Goal: Information Seeking & Learning: Check status

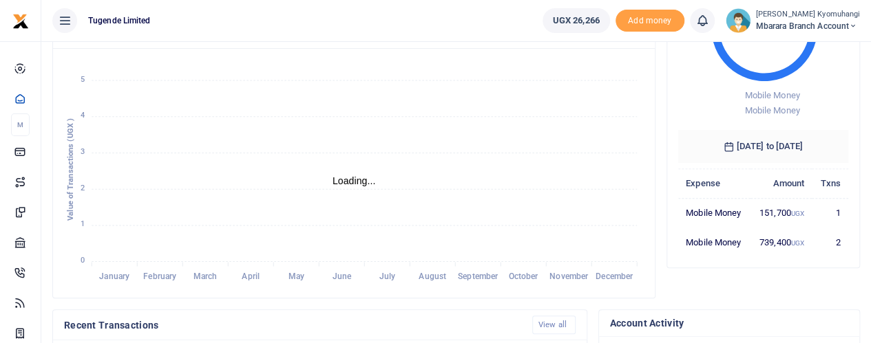
scroll to position [164, 0]
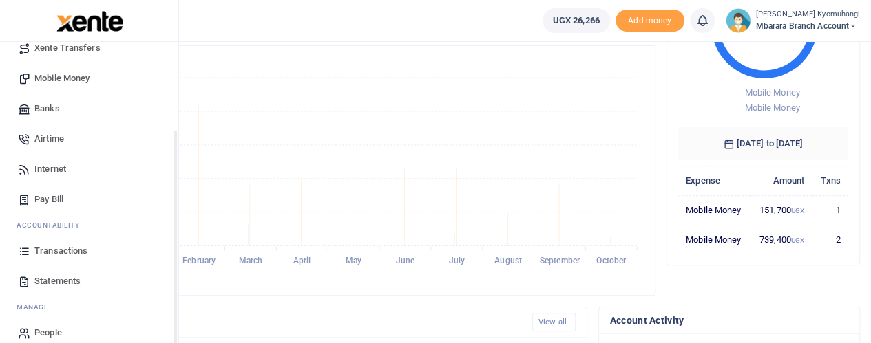
drag, startPoint x: 175, startPoint y: 233, endPoint x: 160, endPoint y: 330, distance: 97.5
click at [160, 330] on div "Start Dashboard M ake Payments Cards Xente Transfers Mobile Money Banks Airtime…" at bounding box center [89, 213] width 178 height 343
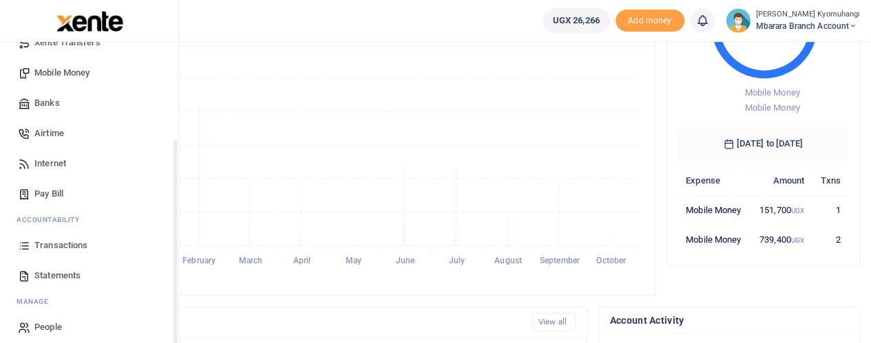
click at [60, 247] on span "Transactions" at bounding box center [60, 246] width 53 height 14
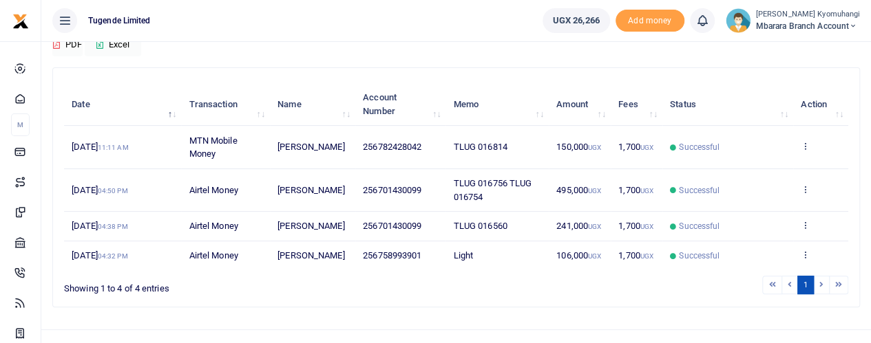
scroll to position [176, 0]
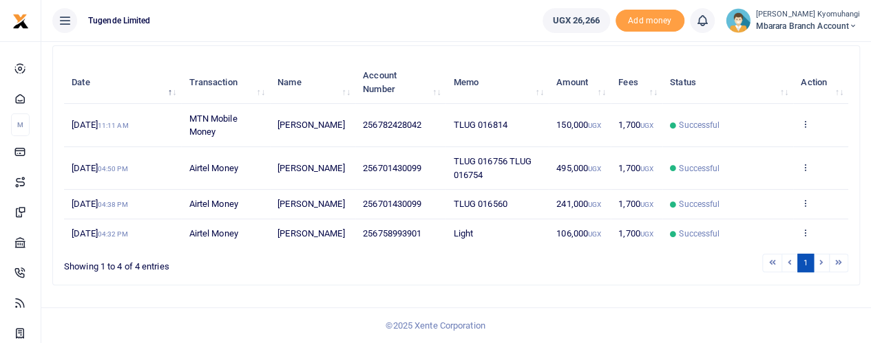
click at [787, 264] on li at bounding box center [790, 263] width 16 height 19
click at [790, 263] on li at bounding box center [790, 263] width 16 height 19
click at [778, 263] on li at bounding box center [771, 263] width 19 height 19
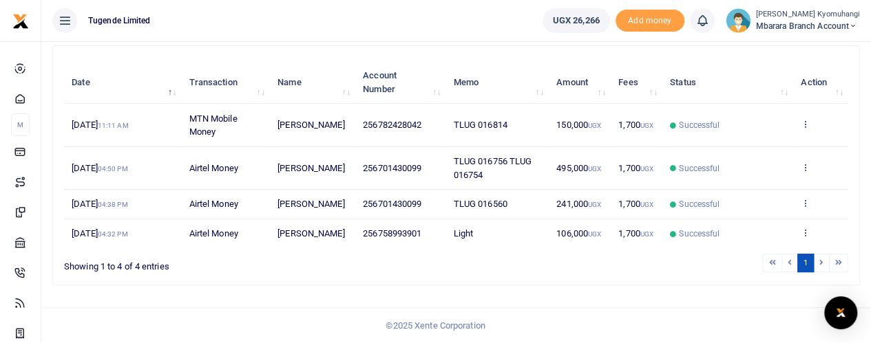
click at [822, 264] on li at bounding box center [821, 263] width 16 height 19
drag, startPoint x: 822, startPoint y: 264, endPoint x: 844, endPoint y: 264, distance: 22.0
click at [844, 264] on ul "1" at bounding box center [621, 263] width 451 height 19
click at [844, 264] on li at bounding box center [838, 263] width 19 height 19
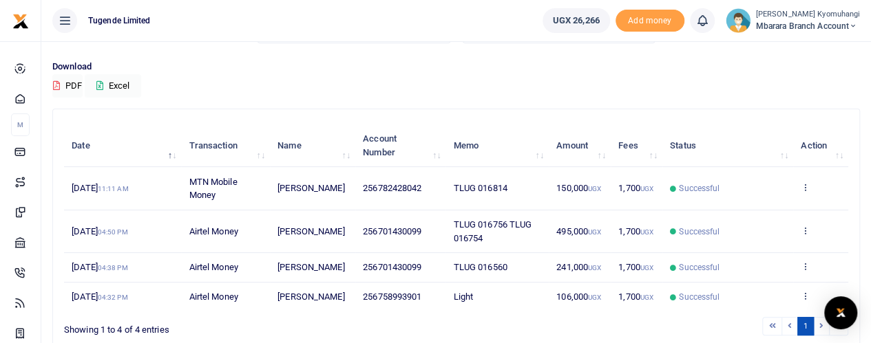
scroll to position [0, 0]
